Goal: Task Accomplishment & Management: Manage account settings

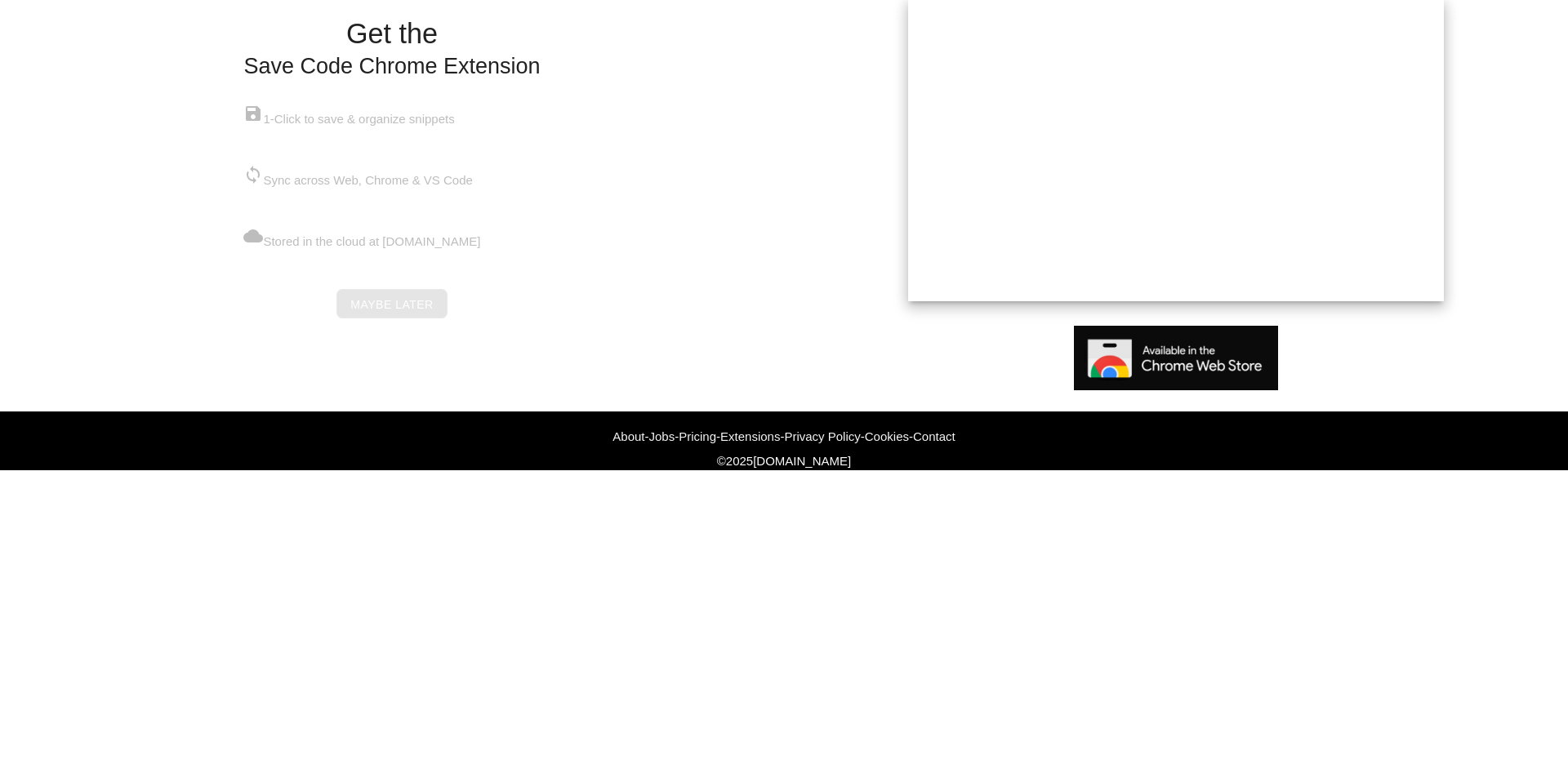
click at [378, 318] on link "Maybe later" at bounding box center [391, 304] width 110 height 29
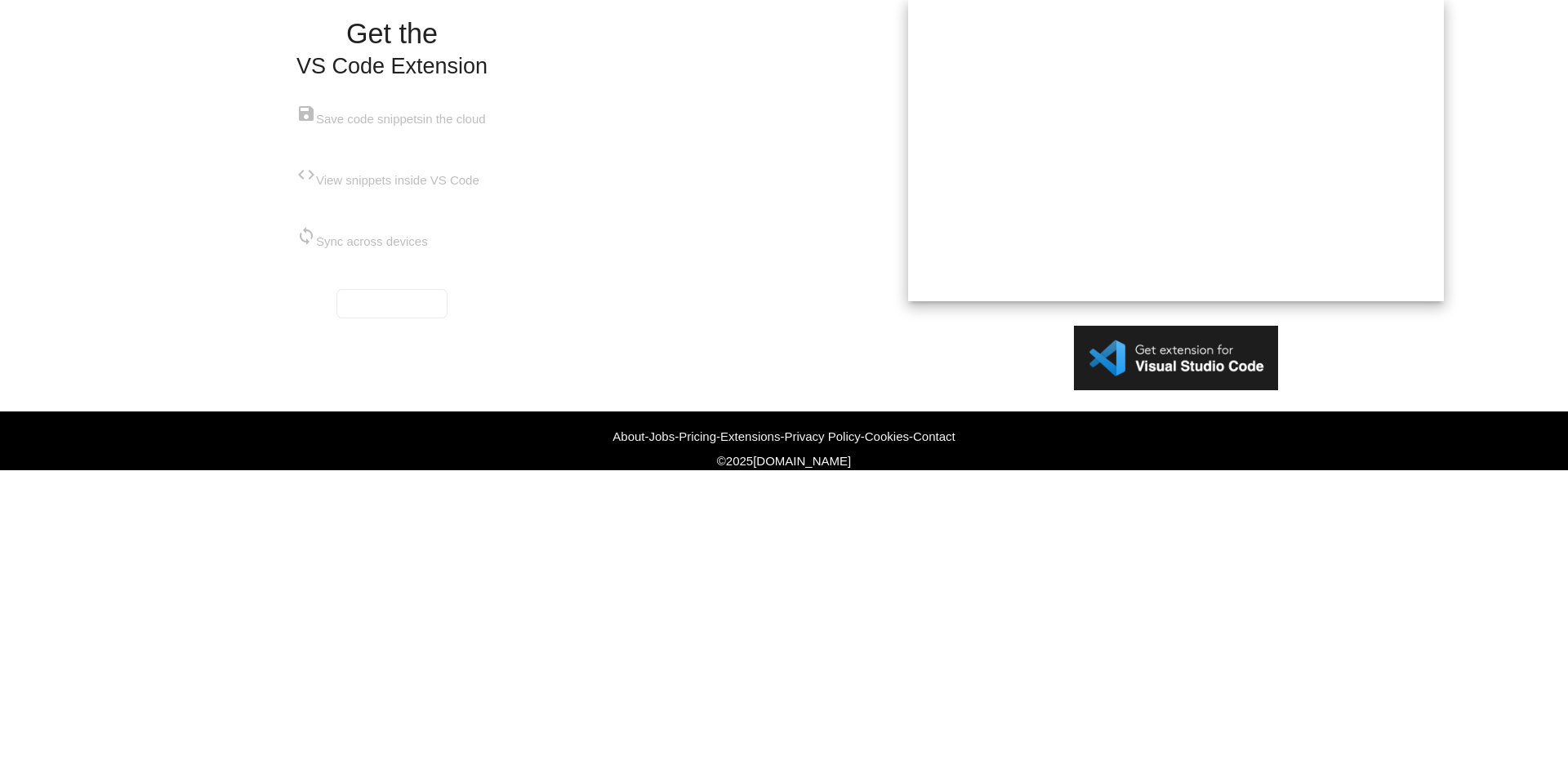
click at [333, 328] on div "Get the VS Code Extension save Save code snippets in the cloud code View snippe…" at bounding box center [392, 173] width 191 height 309
click at [383, 318] on link "Maybe later" at bounding box center [391, 304] width 110 height 29
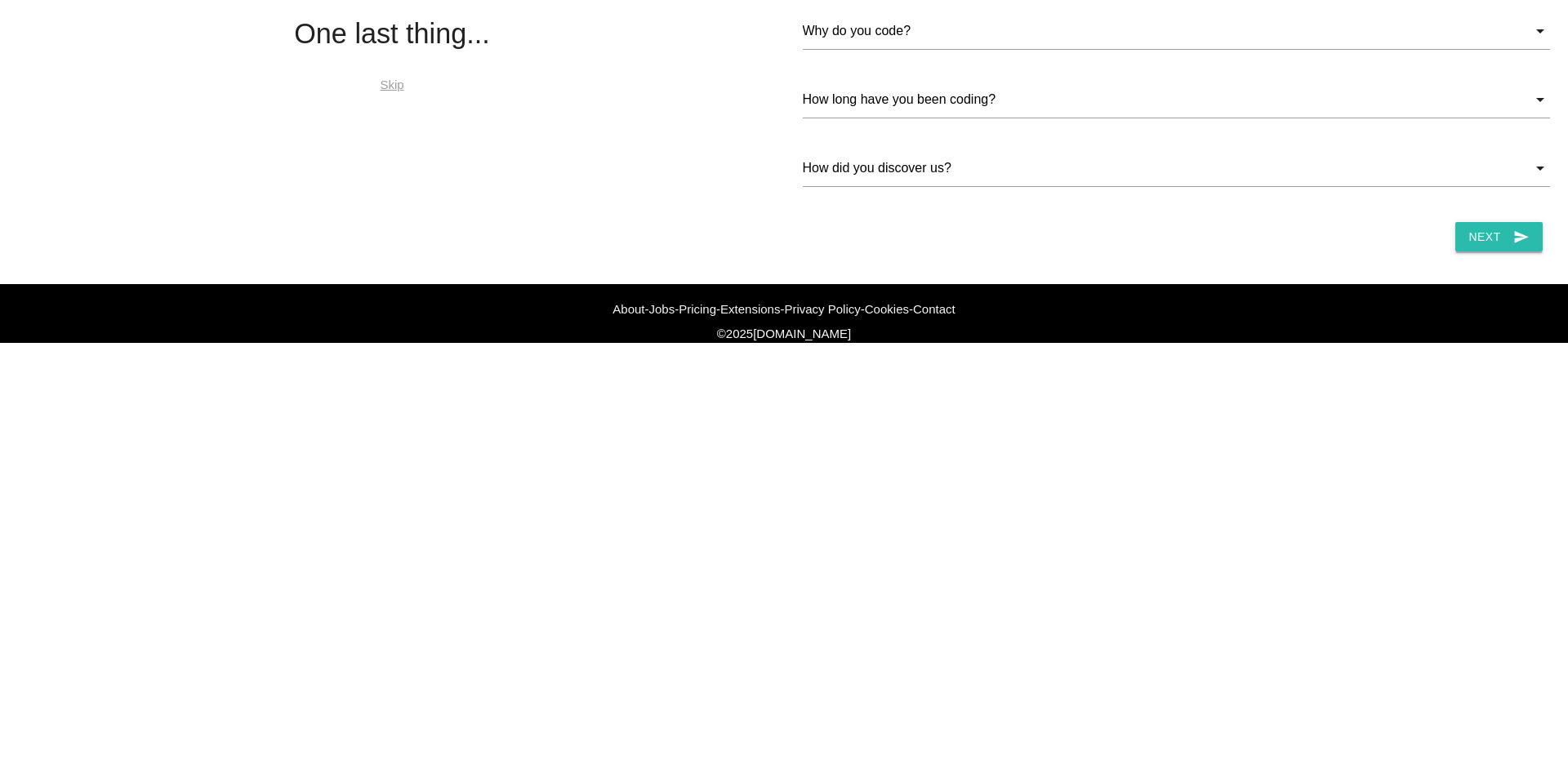
click at [1493, 252] on button "Next send" at bounding box center [1499, 237] width 87 height 29
click at [861, 49] on input "Why do you code?" at bounding box center [1175, 30] width 747 height 37
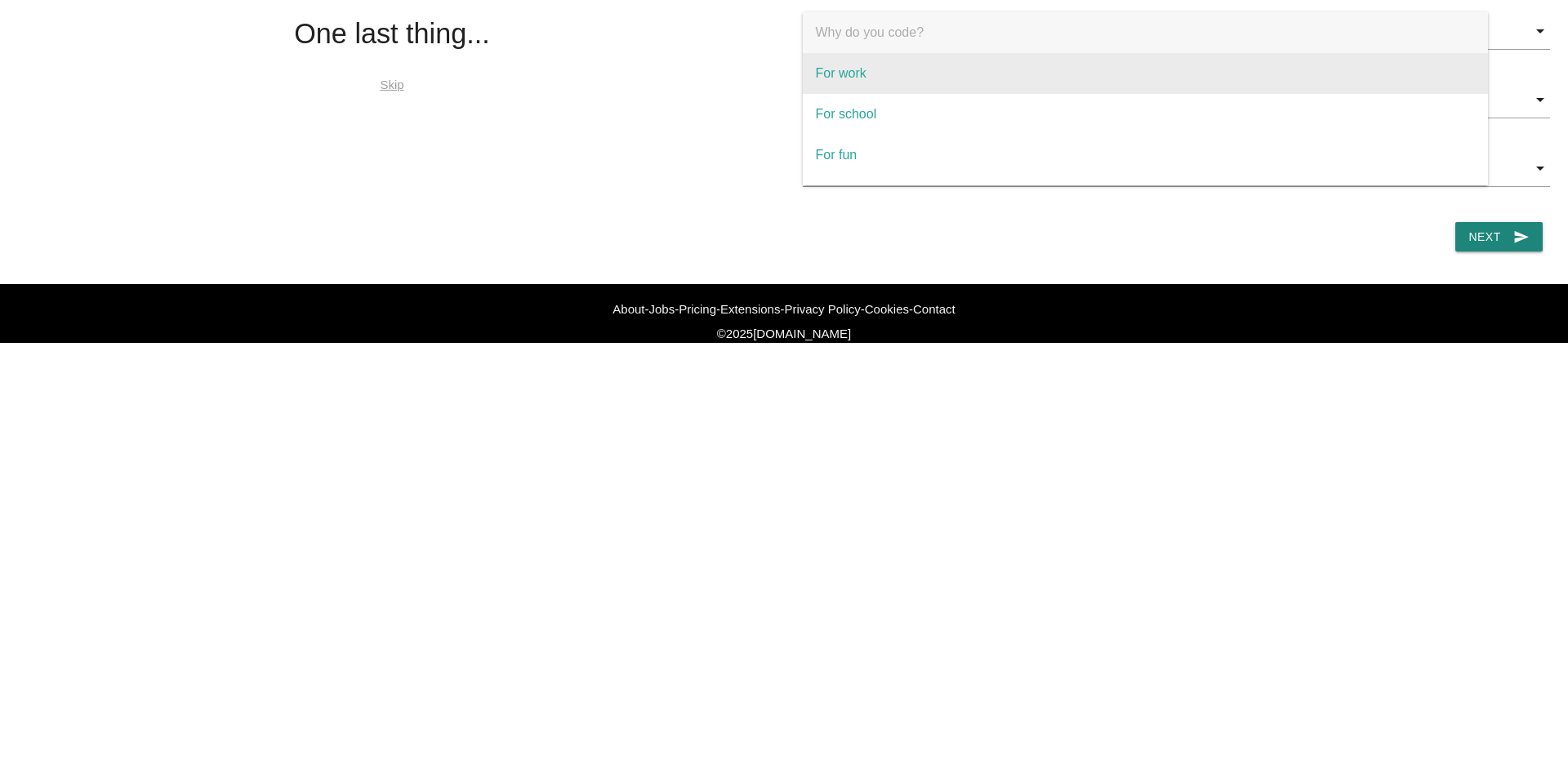
click at [885, 94] on span "For work" at bounding box center [1145, 73] width 685 height 41
select select "For work"
type input "For work"
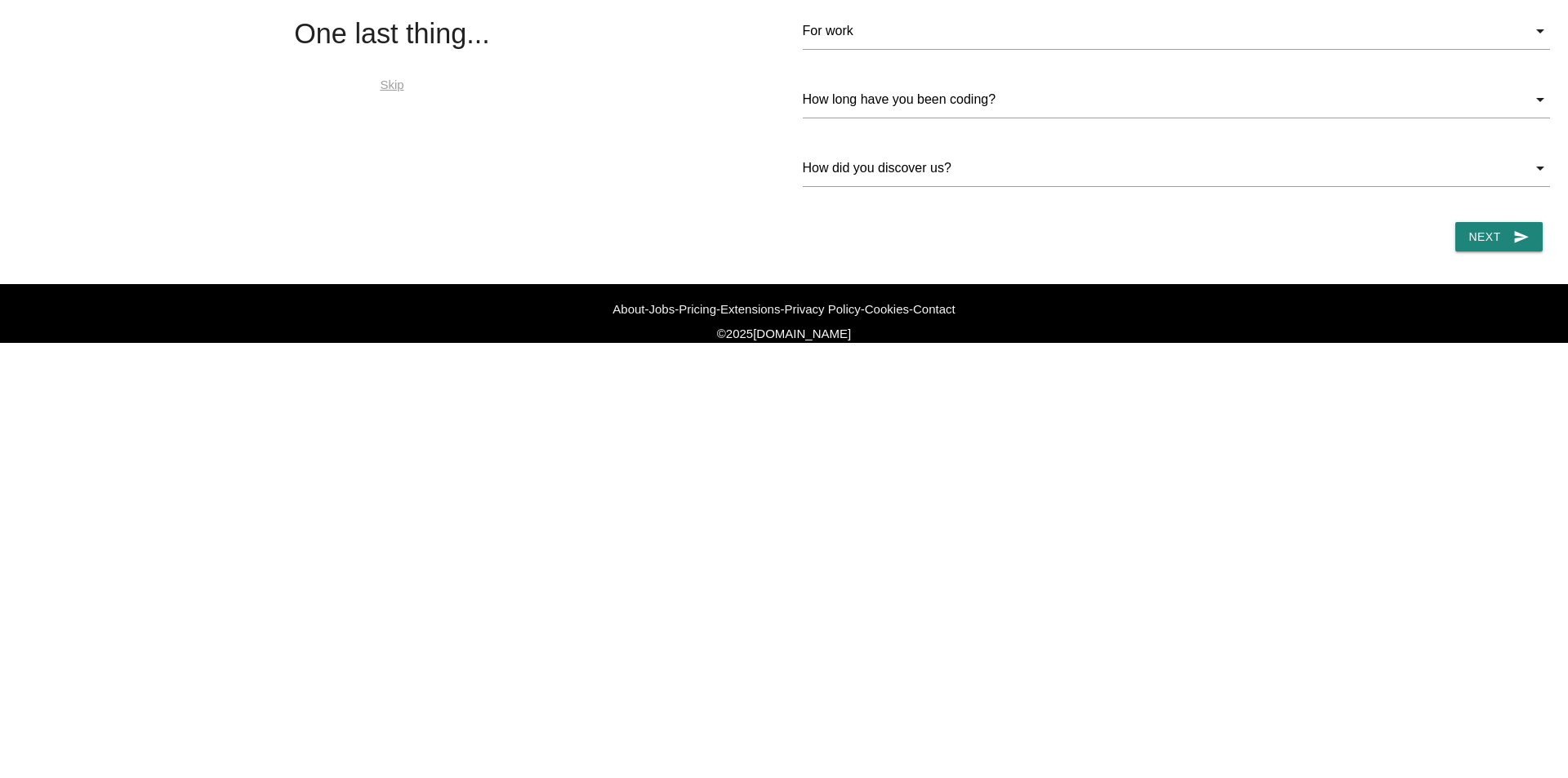
click at [1499, 268] on div "For work Why do you code? For work For school For fun Why do you code? For work…" at bounding box center [1175, 134] width 766 height 268
click at [1494, 252] on button "Next send" at bounding box center [1499, 237] width 87 height 29
click at [1036, 119] on input "How long have you been coding?" at bounding box center [1175, 99] width 747 height 37
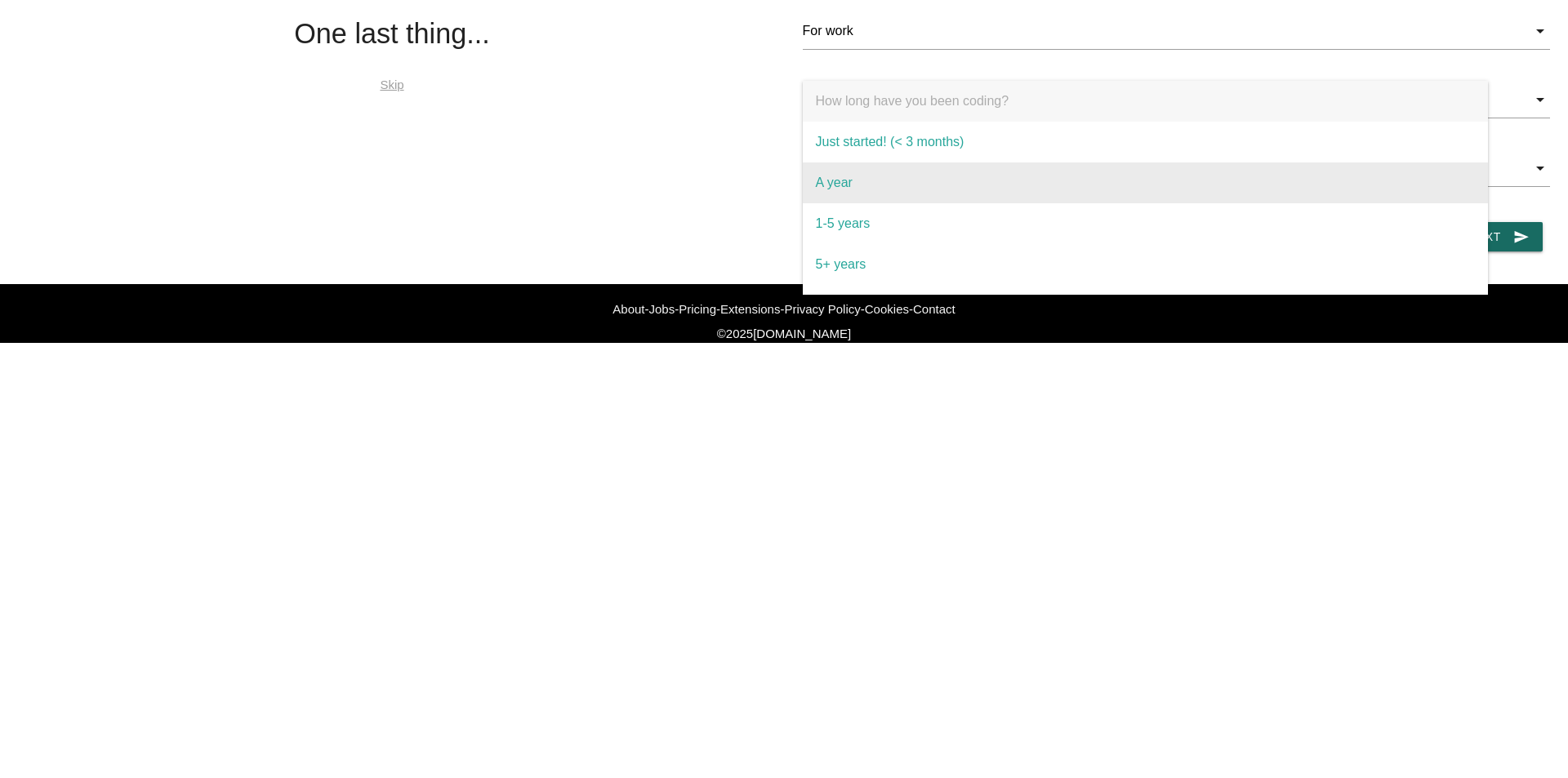
click at [914, 203] on span "A year" at bounding box center [1145, 182] width 685 height 41
select select "A year"
type input "A year"
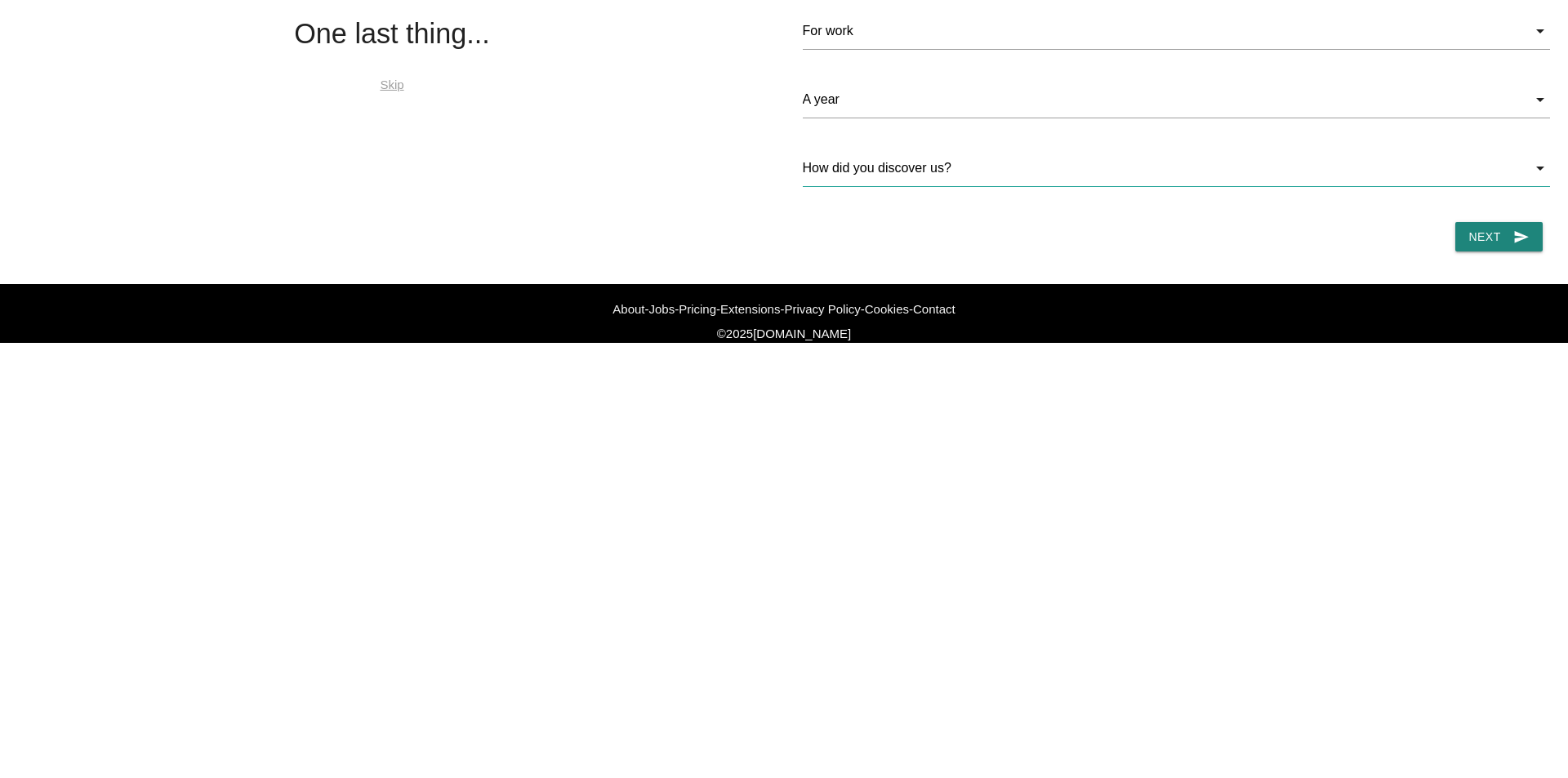
click at [1292, 187] on input "How did you discover us?" at bounding box center [1175, 167] width 747 height 37
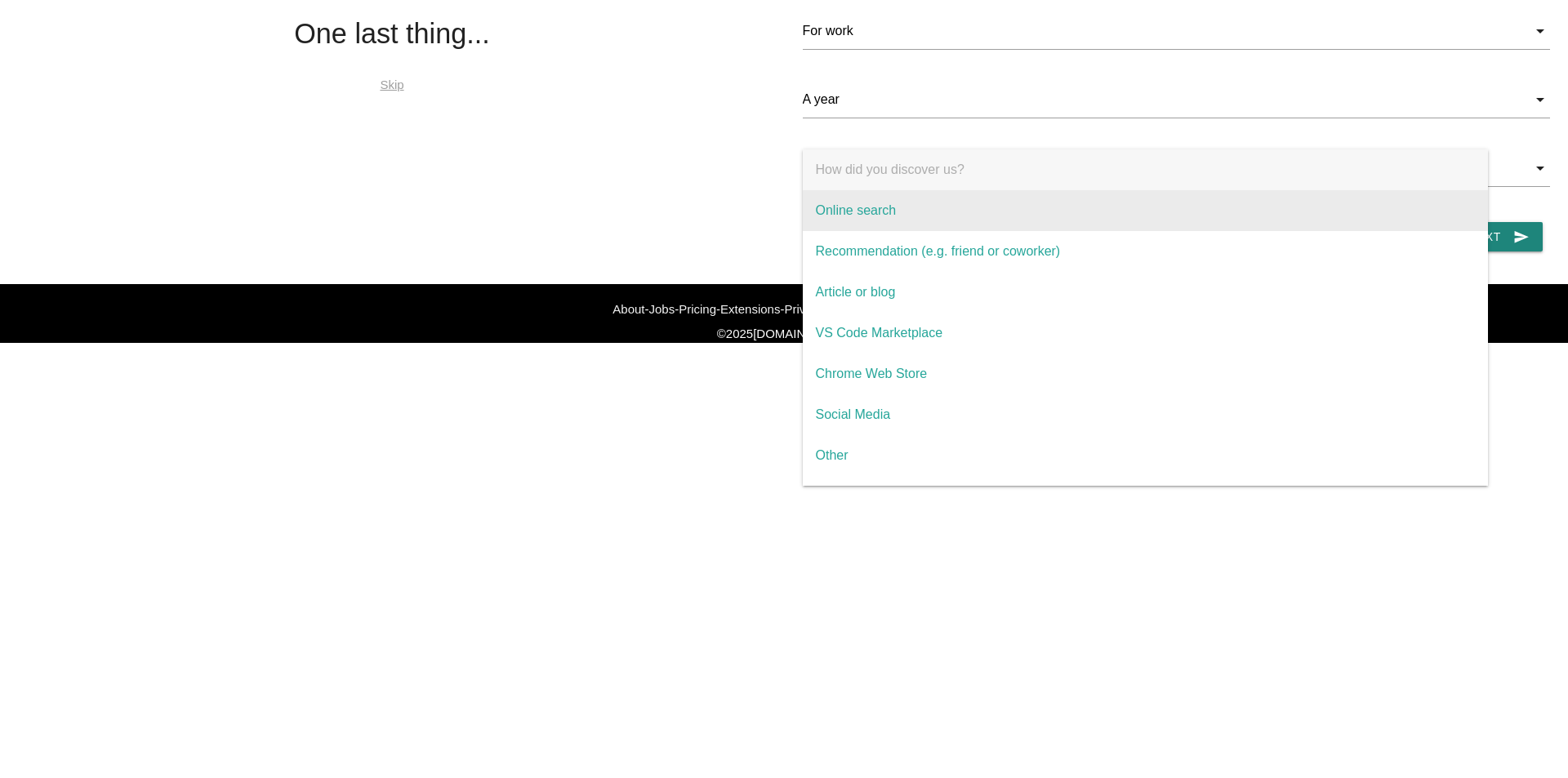
click at [940, 231] on span "Online search" at bounding box center [1145, 210] width 685 height 41
select select "Online search"
type input "Online search"
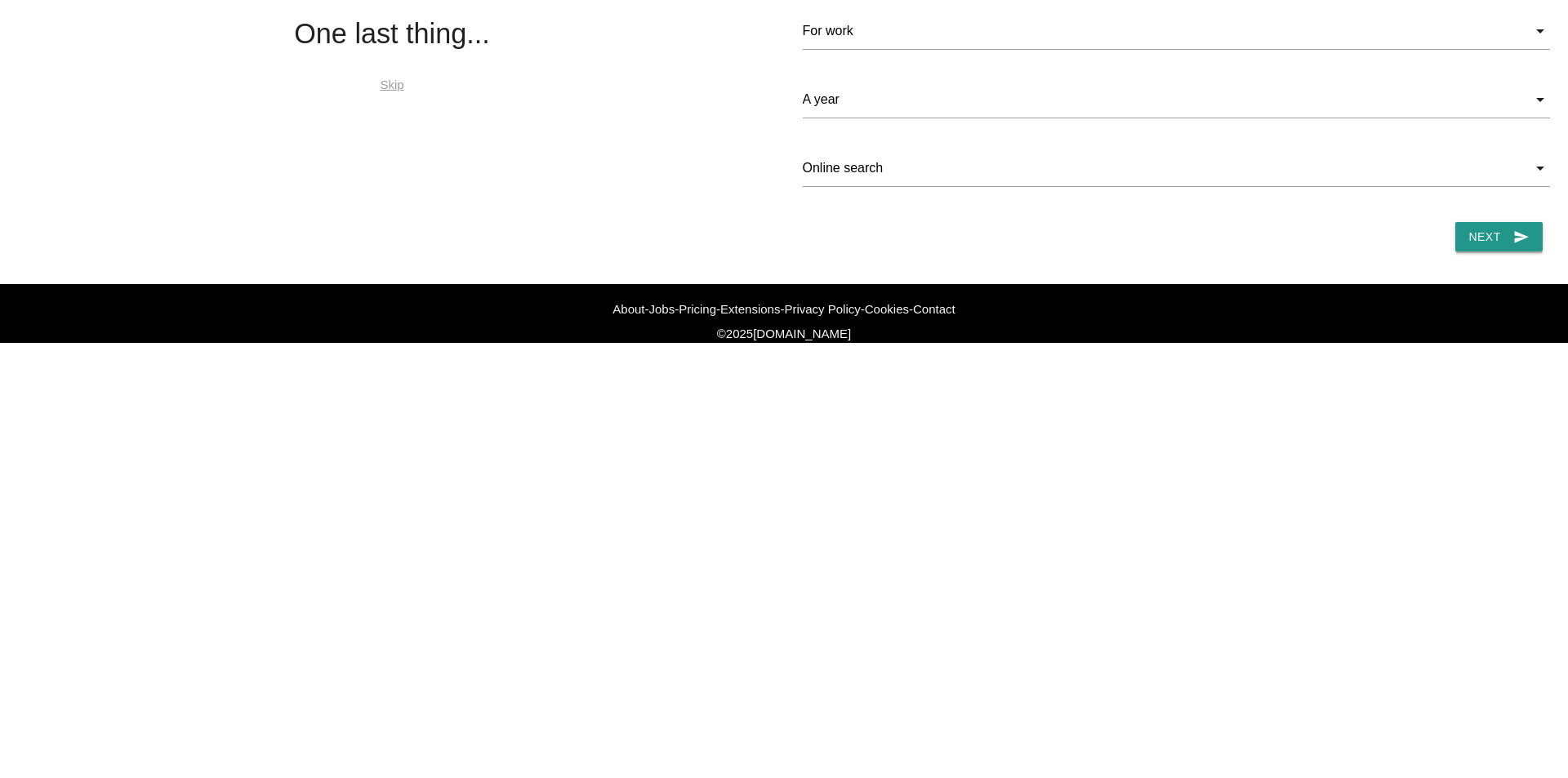
click at [1455, 252] on button "Next send" at bounding box center [1499, 237] width 87 height 29
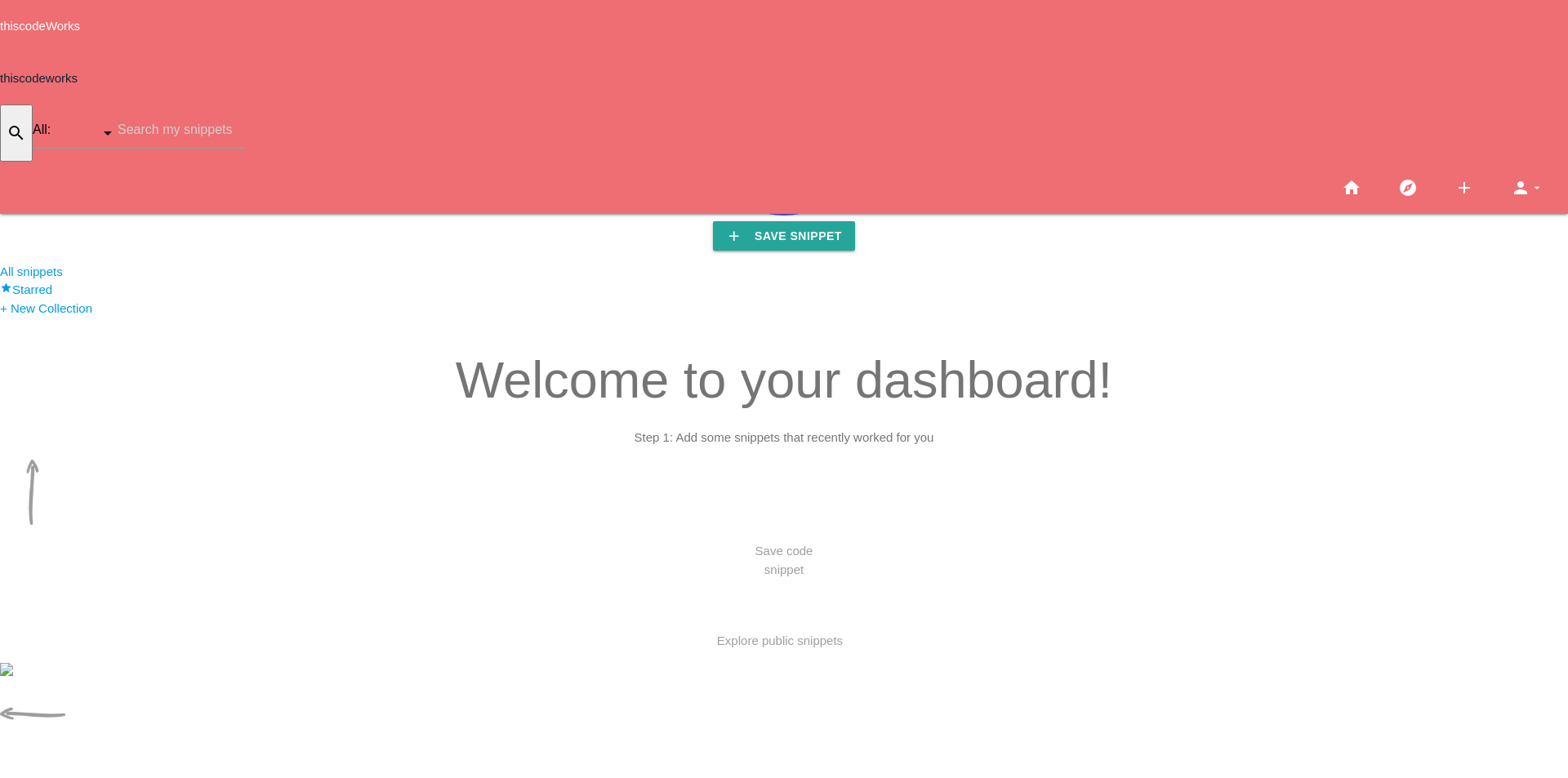
click at [232, 681] on div "Your public profile" at bounding box center [784, 740] width 1568 height 118
click at [702, 76] on img at bounding box center [784, 134] width 163 height 163
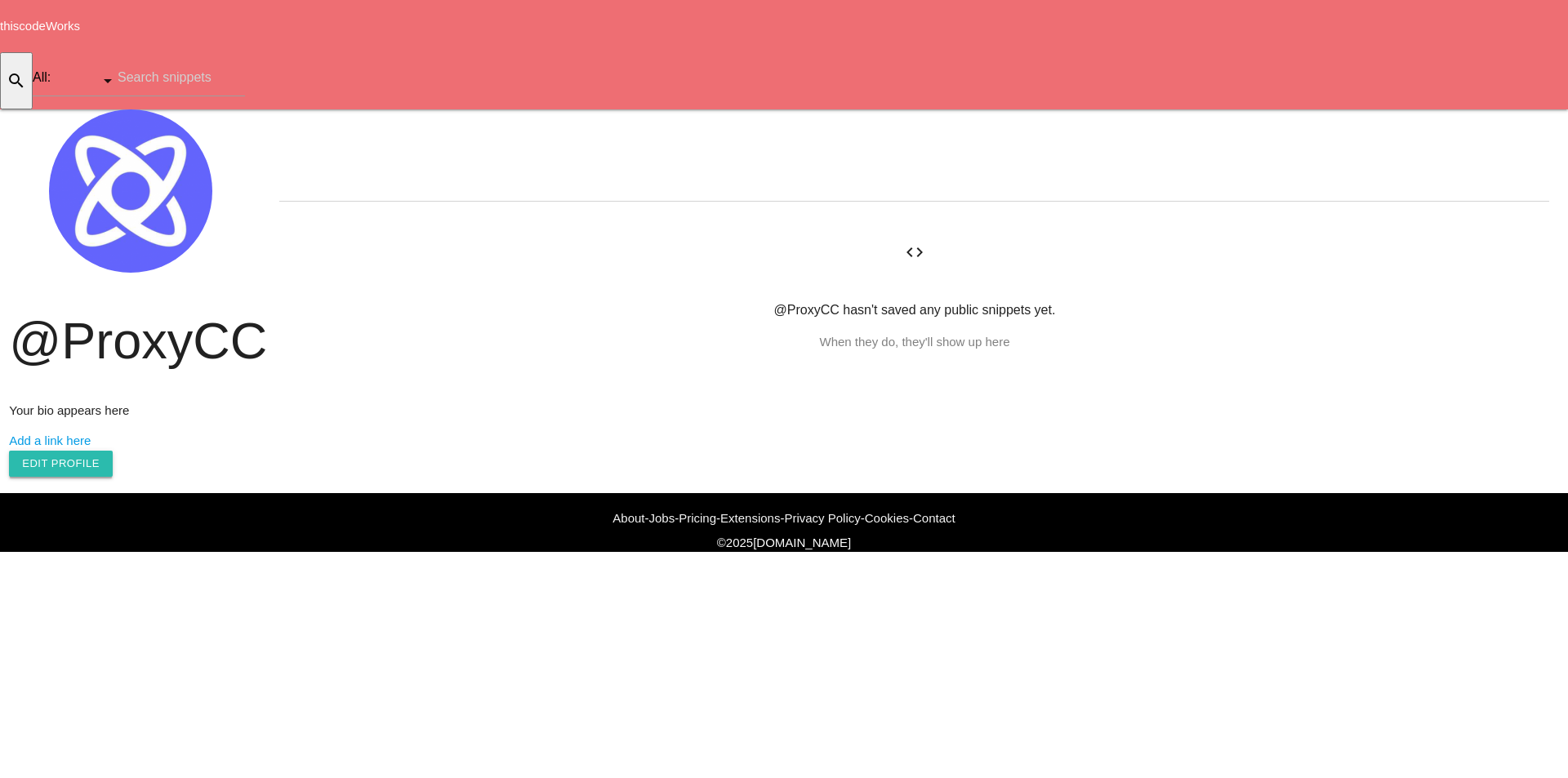
click at [113, 451] on link "Edit Profile" at bounding box center [61, 464] width 104 height 26
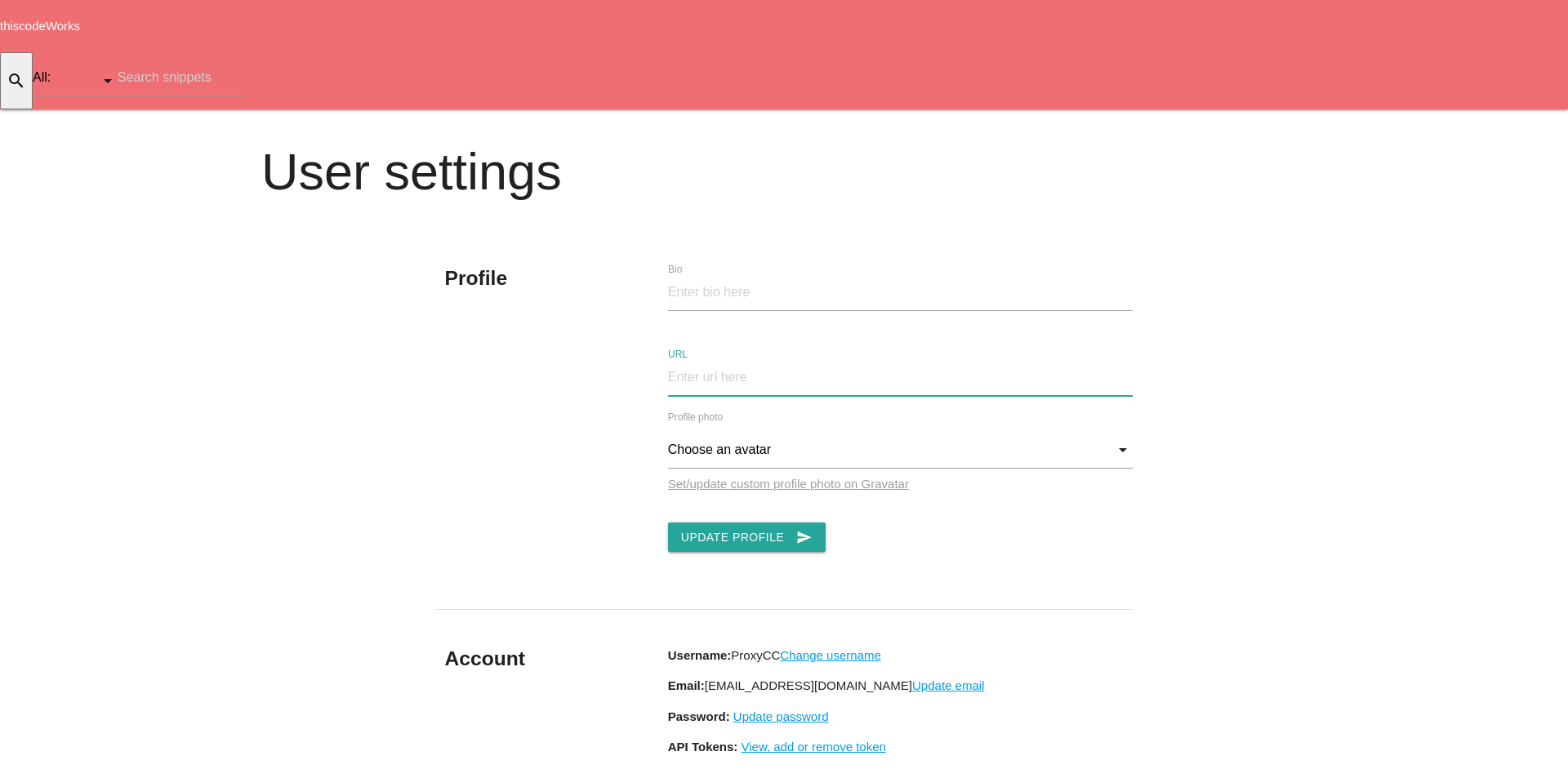
click at [742, 358] on input "URL" at bounding box center [900, 376] width 465 height 37
type input "[URL][DOMAIN_NAME]"
click at [750, 273] on input "Bio" at bounding box center [900, 291] width 465 height 37
paste input "ProxyCC - Unleash Your Global Business Want to break free from geographical res…"
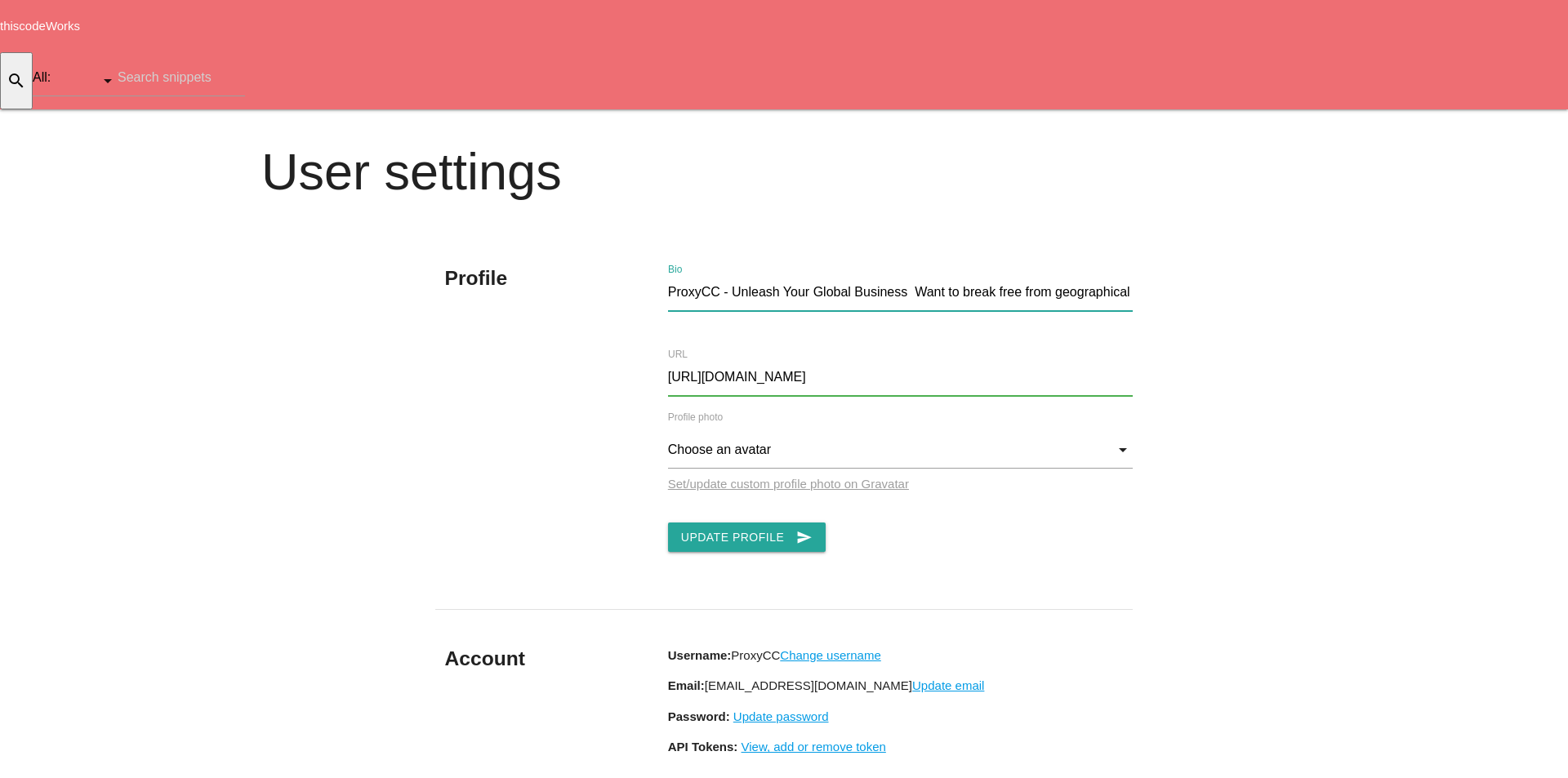
scroll to position [0, 761]
type input "ProxyCC - Unleash Your Global Business Want to break free from geographical res…"
click at [742, 523] on button "Update Profile send" at bounding box center [747, 538] width 159 height 29
